Goal: Information Seeking & Learning: Learn about a topic

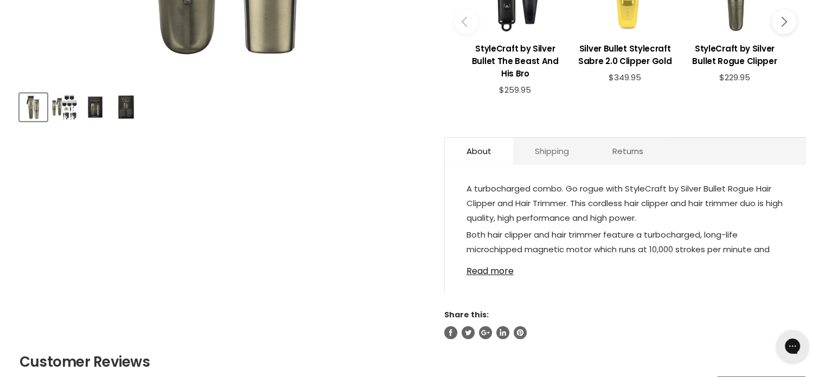
click at [544, 158] on link "Shipping" at bounding box center [552, 151] width 78 height 27
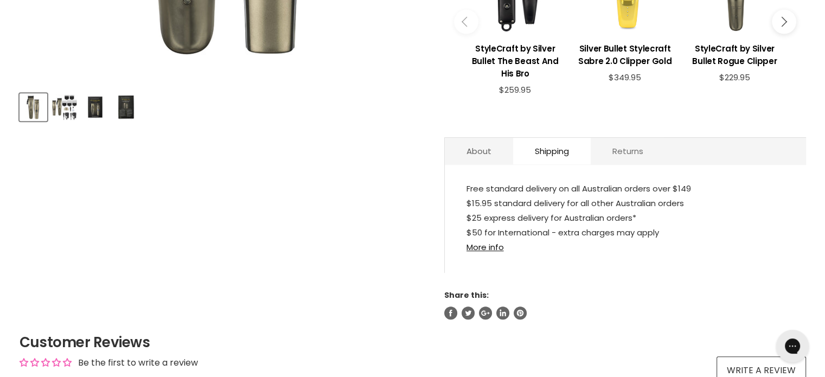
click at [625, 155] on link "Returns" at bounding box center [628, 151] width 74 height 27
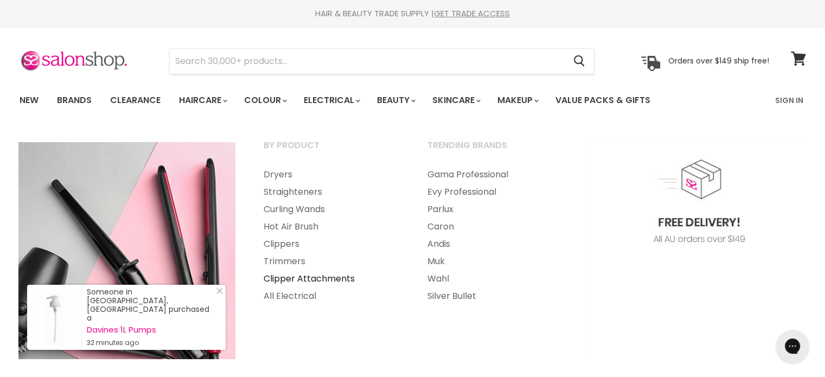
click at [293, 281] on link "Clipper Attachments" at bounding box center [331, 278] width 162 height 17
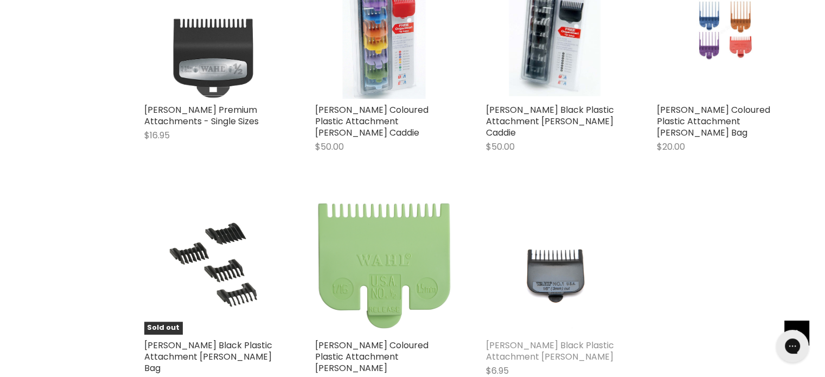
scroll to position [792, 0]
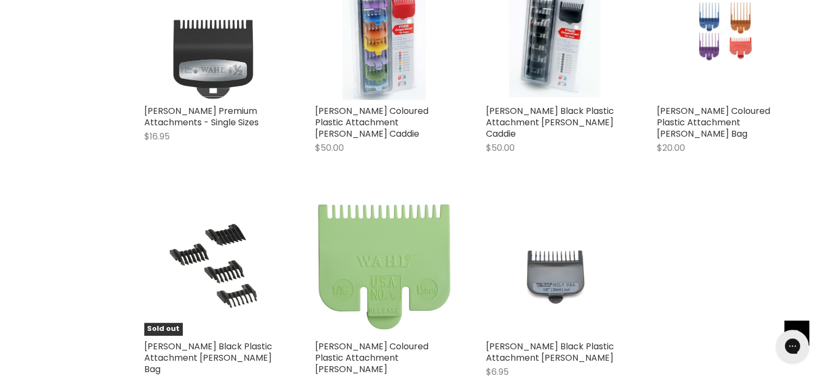
click at [572, 266] on img "Main content" at bounding box center [555, 266] width 93 height 138
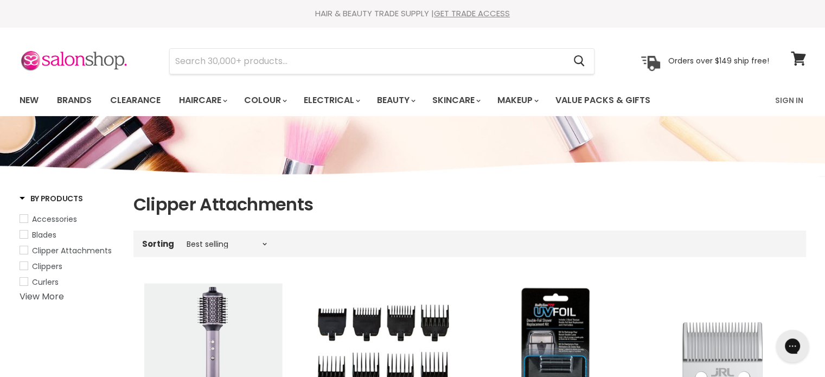
click at [33, 249] on span "Clipper Attachments" at bounding box center [72, 250] width 80 height 11
